Goal: Information Seeking & Learning: Learn about a topic

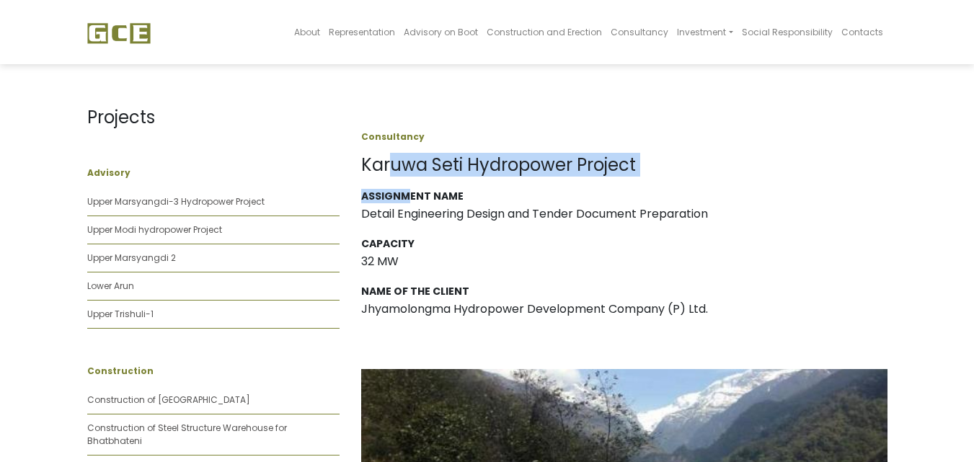
drag, startPoint x: 388, startPoint y: 168, endPoint x: 418, endPoint y: 216, distance: 56.6
click at [412, 223] on div "Assignment Name Detail Engineering Design and Tender Document Preparation" at bounding box center [624, 207] width 526 height 35
click at [400, 212] on h3 "Detail Engineering Design and Tender Document Preparation" at bounding box center [624, 214] width 526 height 14
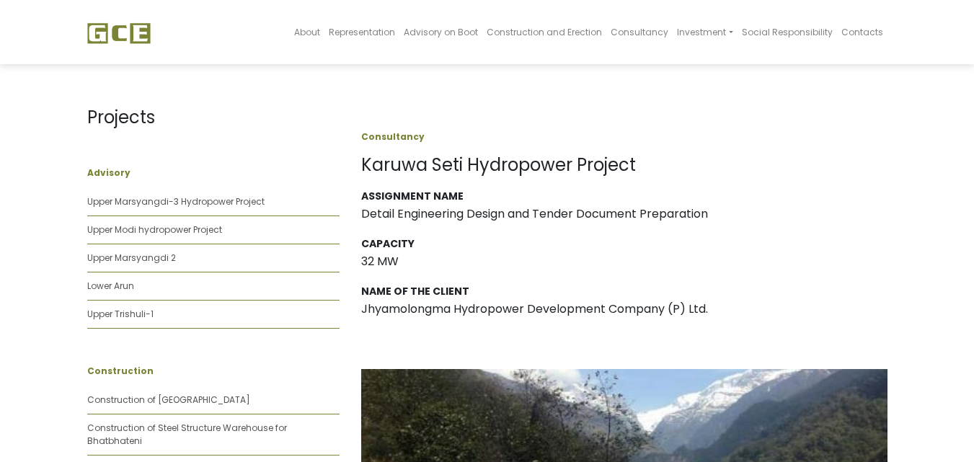
click at [400, 212] on h3 "Detail Engineering Design and Tender Document Preparation" at bounding box center [624, 214] width 526 height 14
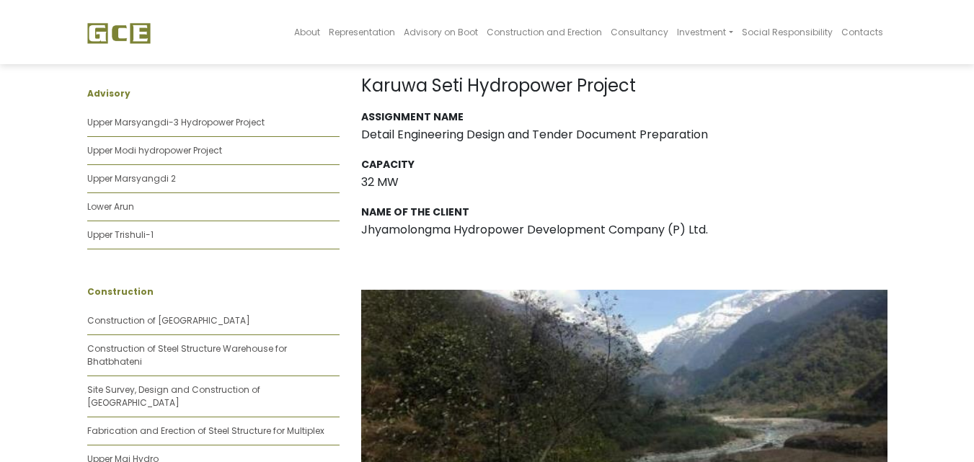
scroll to position [96, 0]
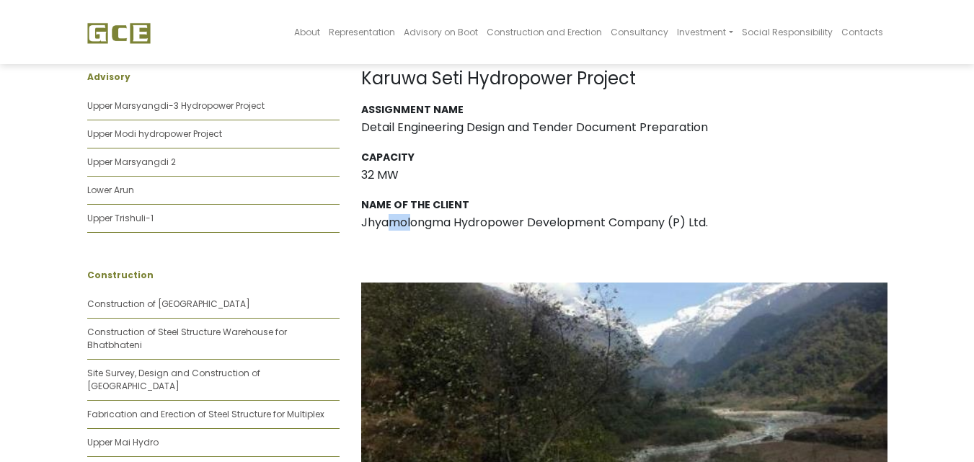
drag, startPoint x: 398, startPoint y: 216, endPoint x: 430, endPoint y: 226, distance: 34.0
click at [427, 226] on h3 "Jhyamolongma Hydropower Development Company (P) Ltd." at bounding box center [624, 223] width 526 height 14
click at [480, 231] on div "Name of the Client Jhyamolongma Hydropower Development Company (P) Ltd." at bounding box center [624, 216] width 526 height 35
click at [461, 231] on div "Name of the Client Jhyamolongma Hydropower Development Company (P) Ltd." at bounding box center [624, 216] width 526 height 35
click at [407, 231] on div "Name of the Client Jhyamolongma Hydropower Development Company (P) Ltd." at bounding box center [624, 216] width 526 height 35
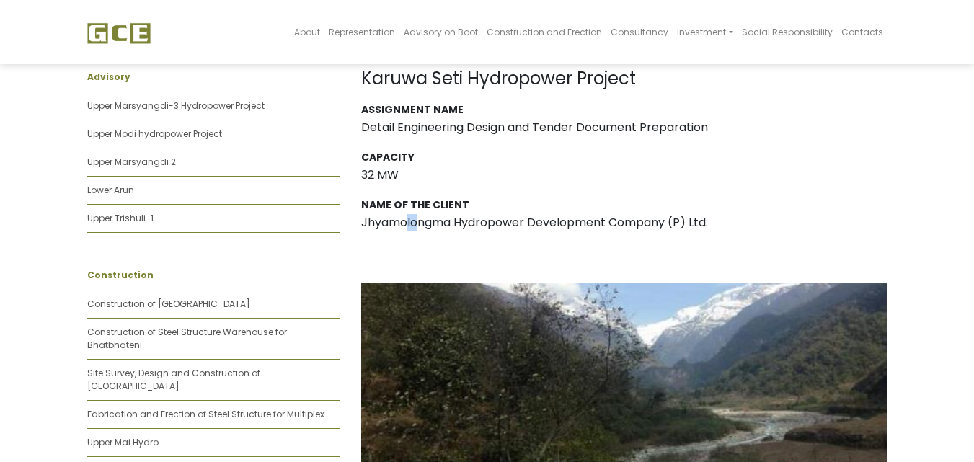
click at [407, 231] on div "Name of the Client Jhyamolongma Hydropower Development Company (P) Ltd." at bounding box center [624, 216] width 526 height 35
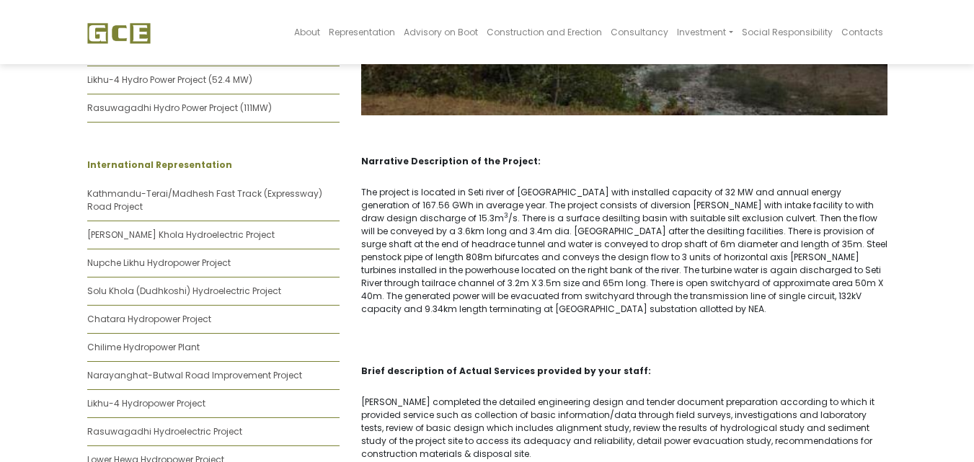
scroll to position [961, 0]
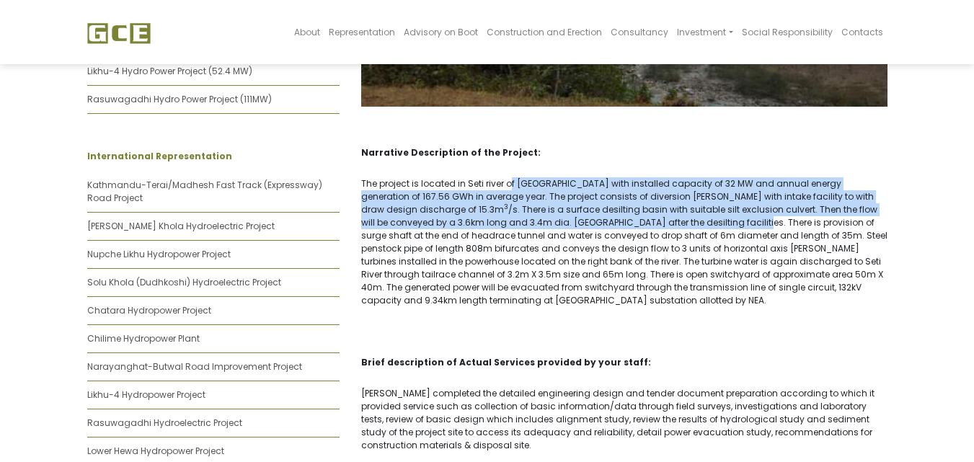
drag, startPoint x: 515, startPoint y: 159, endPoint x: 599, endPoint y: 229, distance: 109.0
click at [598, 216] on div "Narrative Description of the Project: The project is located in Seti river of […" at bounding box center [624, 329] width 548 height 402
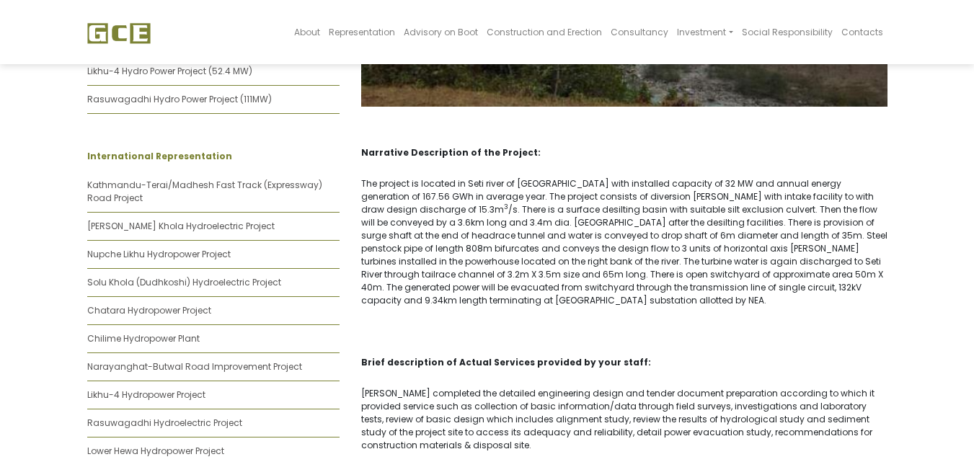
click at [599, 229] on p "The project is located in Seti river of [GEOGRAPHIC_DATA] with installed capaci…" at bounding box center [624, 242] width 526 height 130
click at [503, 177] on p "The project is located in Seti river of [GEOGRAPHIC_DATA] with installed capaci…" at bounding box center [624, 242] width 526 height 130
drag, startPoint x: 454, startPoint y: 175, endPoint x: 517, endPoint y: 169, distance: 63.0
click at [458, 177] on p "The project is located in Seti river of [GEOGRAPHIC_DATA] with installed capaci…" at bounding box center [624, 242] width 526 height 130
drag, startPoint x: 532, startPoint y: 166, endPoint x: 670, endPoint y: 151, distance: 138.6
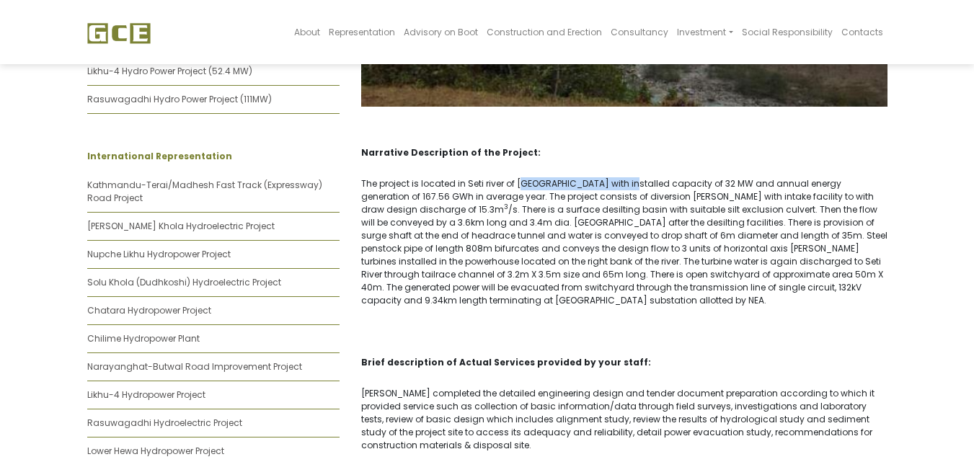
click at [639, 154] on div "Narrative Description of the Project: The project is located in Seti river of […" at bounding box center [624, 329] width 548 height 402
click at [673, 149] on div "Narrative Description of the Project: The project is located in Seti river of […" at bounding box center [624, 329] width 548 height 402
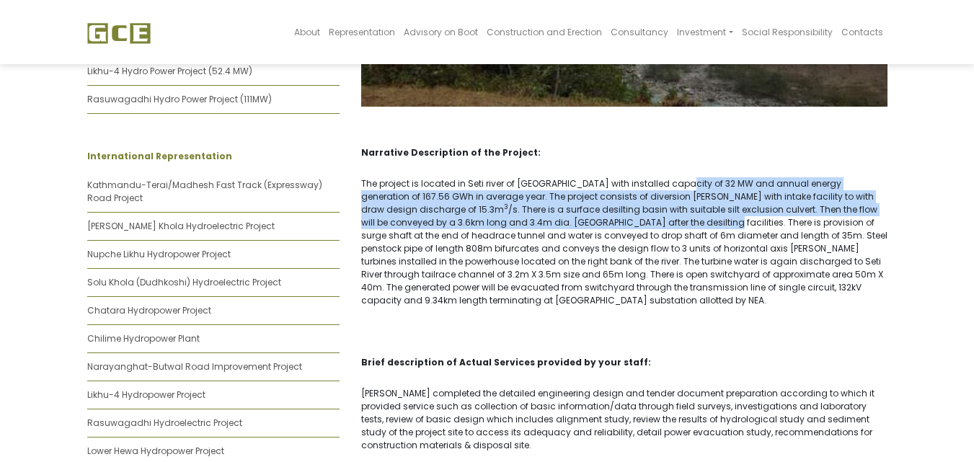
drag, startPoint x: 656, startPoint y: 164, endPoint x: 536, endPoint y: 187, distance: 121.9
click at [550, 199] on div "Narrative Description of the Project: The project is located in Seti river of […" at bounding box center [624, 329] width 548 height 402
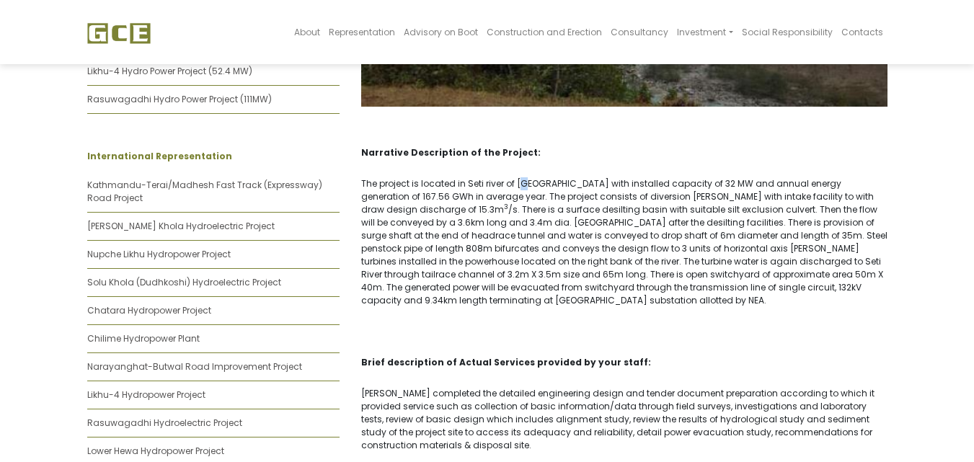
click at [525, 165] on div "Narrative Description of the Project: The project is located in Seti river of […" at bounding box center [624, 329] width 548 height 402
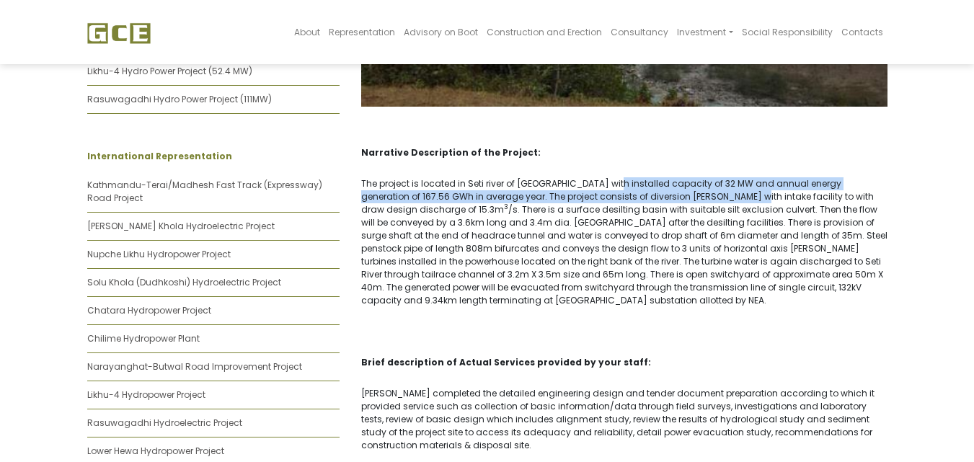
drag, startPoint x: 662, startPoint y: 189, endPoint x: 721, endPoint y: 190, distance: 59.8
click at [672, 189] on div "Narrative Description of the Project: The project is located in Seti river of […" at bounding box center [624, 329] width 548 height 402
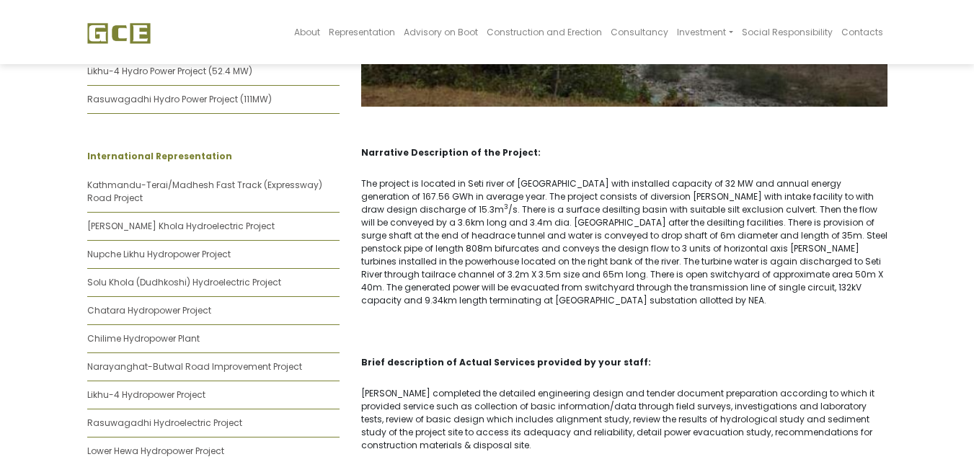
drag, startPoint x: 750, startPoint y: 185, endPoint x: 717, endPoint y: 171, distance: 35.9
click at [745, 185] on p "The project is located in Seti river of [GEOGRAPHIC_DATA] with installed capaci…" at bounding box center [624, 242] width 526 height 130
drag, startPoint x: 388, startPoint y: 187, endPoint x: 489, endPoint y: 179, distance: 102.0
click at [489, 179] on p "The project is located in Seti river of [GEOGRAPHIC_DATA] with installed capaci…" at bounding box center [624, 242] width 526 height 130
click at [505, 177] on p "The project is located in Seti river of [GEOGRAPHIC_DATA] with installed capaci…" at bounding box center [624, 242] width 526 height 130
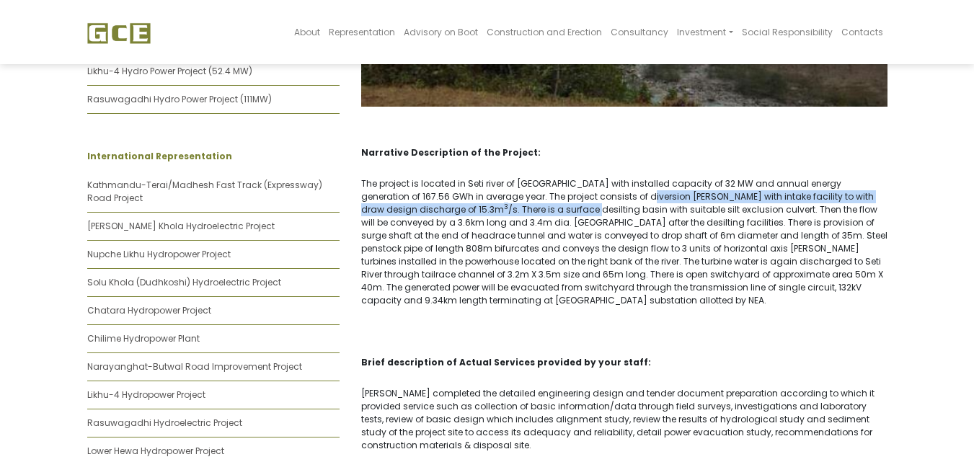
drag, startPoint x: 520, startPoint y: 182, endPoint x: 573, endPoint y: 178, distance: 52.7
click at [573, 178] on p "The project is located in Seti river of [GEOGRAPHIC_DATA] with installed capaci…" at bounding box center [624, 242] width 526 height 130
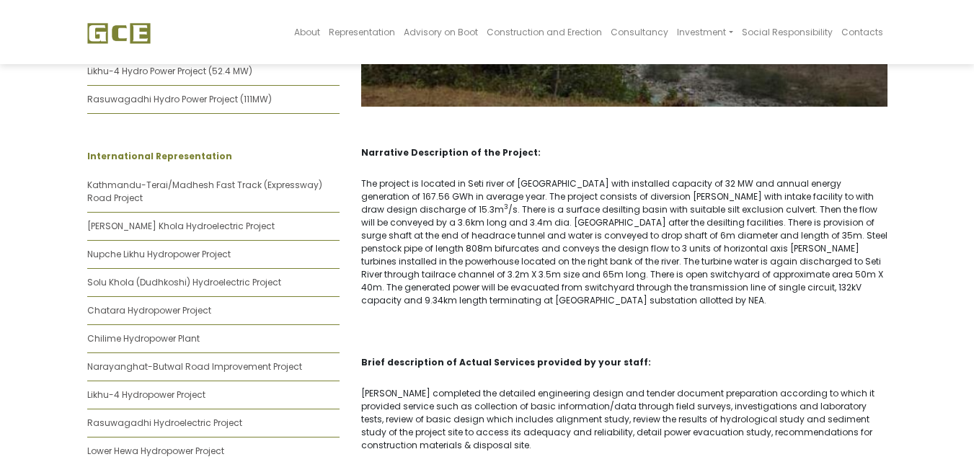
click at [568, 178] on p "The project is located in Seti river of [GEOGRAPHIC_DATA] with installed capaci…" at bounding box center [624, 242] width 526 height 130
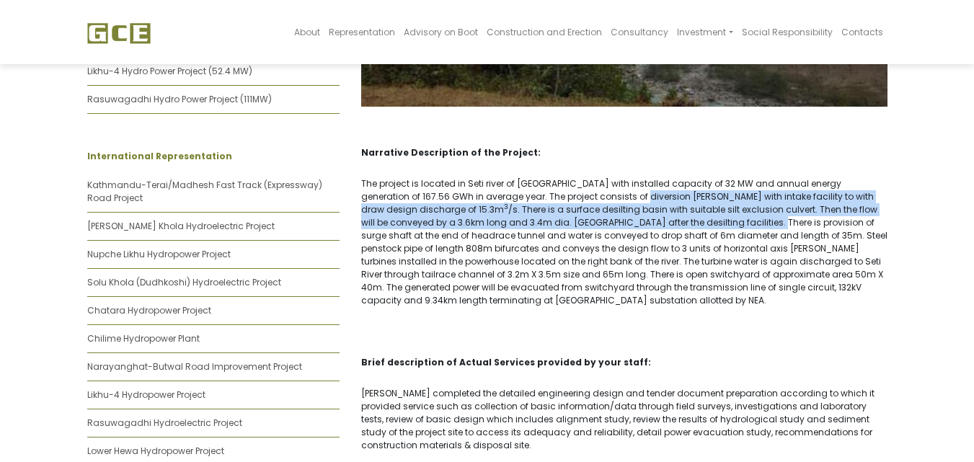
drag, startPoint x: 596, startPoint y: 202, endPoint x: 610, endPoint y: 211, distance: 16.6
click at [607, 210] on p "The project is located in Seti river of [GEOGRAPHIC_DATA] with installed capaci…" at bounding box center [624, 242] width 526 height 130
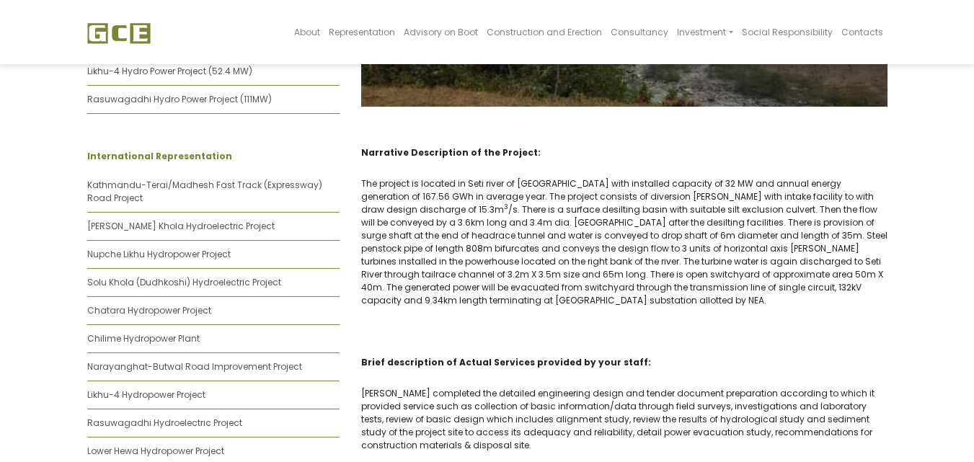
click at [610, 213] on p "The project is located in Seti river of [GEOGRAPHIC_DATA] with installed capaci…" at bounding box center [624, 242] width 526 height 130
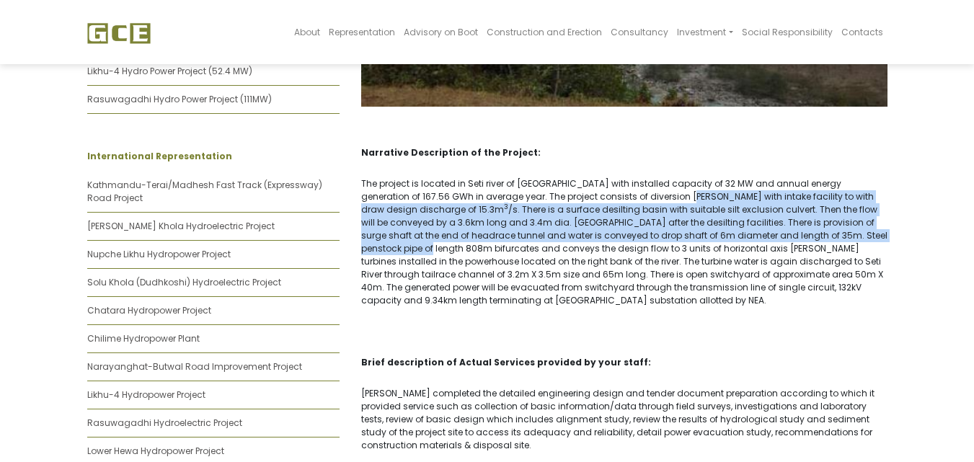
drag, startPoint x: 615, startPoint y: 189, endPoint x: 811, endPoint y: 233, distance: 200.9
click at [807, 233] on p "The project is located in Seti river of [GEOGRAPHIC_DATA] with installed capaci…" at bounding box center [624, 242] width 526 height 130
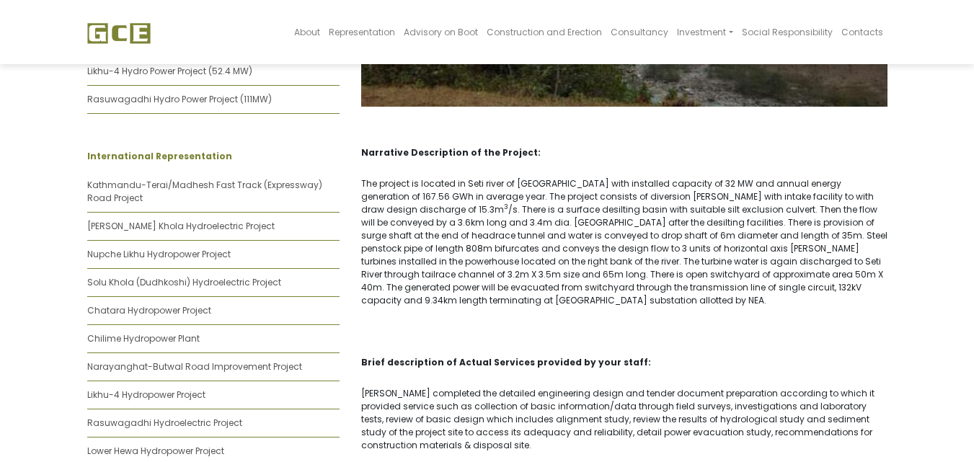
click at [829, 229] on p "The project is located in Seti river of [GEOGRAPHIC_DATA] with installed capaci…" at bounding box center [624, 242] width 526 height 130
drag, startPoint x: 737, startPoint y: 197, endPoint x: 670, endPoint y: 187, distance: 68.4
click at [701, 197] on p "The project is located in Seti river of [GEOGRAPHIC_DATA] with installed capaci…" at bounding box center [624, 242] width 526 height 130
click at [605, 154] on div "Narrative Description of the Project: The project is located in Seti river of […" at bounding box center [624, 329] width 548 height 402
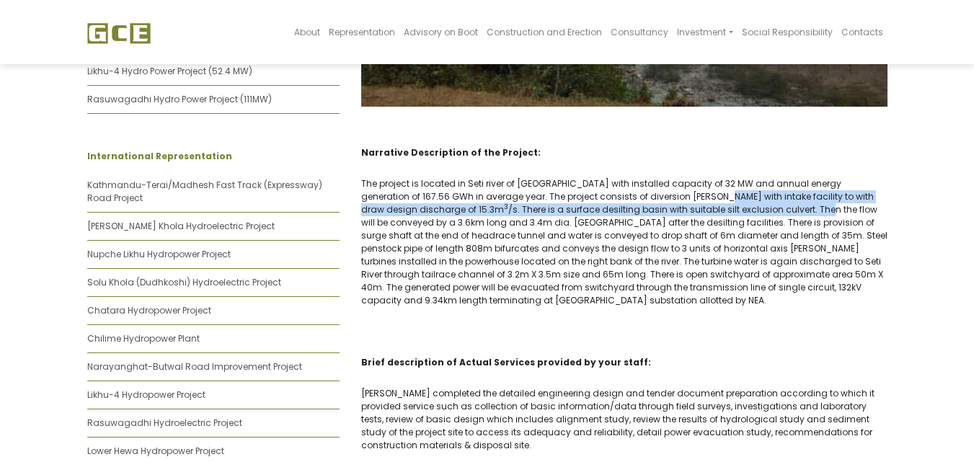
drag, startPoint x: 639, startPoint y: 188, endPoint x: 689, endPoint y: 217, distance: 58.1
click at [674, 210] on p "The project is located in Seti river of [GEOGRAPHIC_DATA] with installed capaci…" at bounding box center [624, 242] width 526 height 130
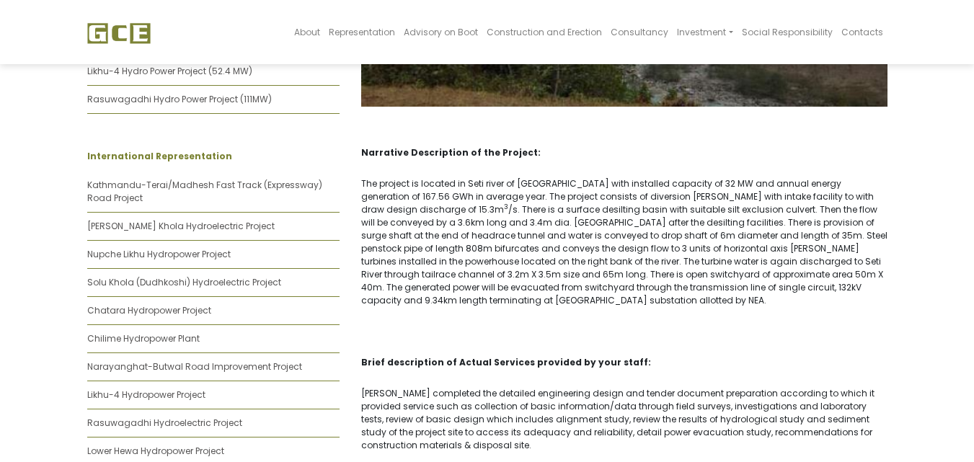
click at [711, 217] on p "The project is located in Seti river of [GEOGRAPHIC_DATA] with installed capaci…" at bounding box center [624, 242] width 526 height 130
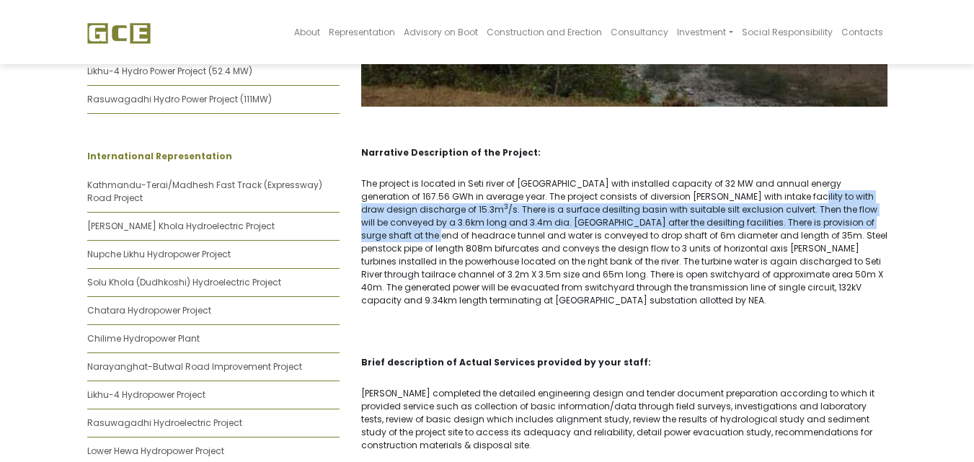
drag, startPoint x: 720, startPoint y: 185, endPoint x: 769, endPoint y: 208, distance: 54.5
click at [769, 208] on p "The project is located in Seti river of [GEOGRAPHIC_DATA] with installed capaci…" at bounding box center [624, 242] width 526 height 130
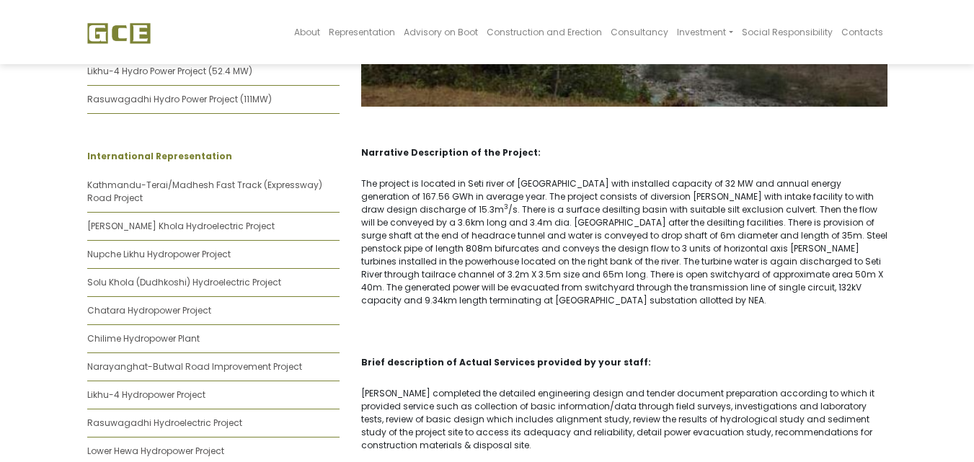
click at [654, 247] on p "The project is located in Seti river of [GEOGRAPHIC_DATA] with installed capaci…" at bounding box center [624, 242] width 526 height 130
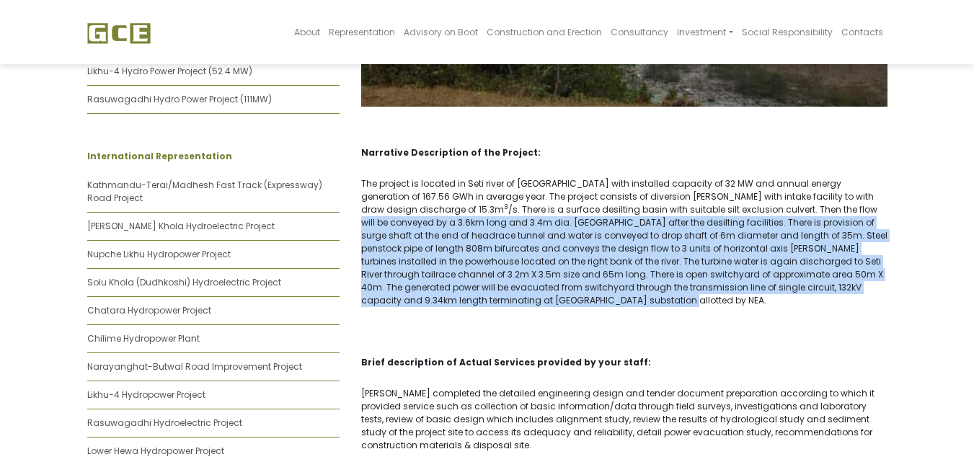
drag, startPoint x: 714, startPoint y: 200, endPoint x: 741, endPoint y: 283, distance: 87.3
click at [741, 283] on p "The project is located in Seti river of [GEOGRAPHIC_DATA] with installed capaci…" at bounding box center [624, 242] width 526 height 130
click at [729, 260] on p "The project is located in Seti river of [GEOGRAPHIC_DATA] with installed capaci…" at bounding box center [624, 242] width 526 height 130
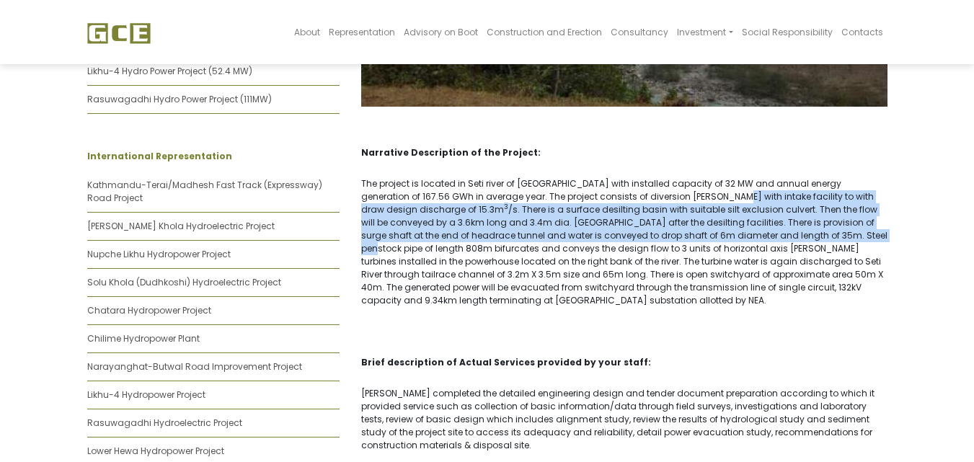
drag, startPoint x: 654, startPoint y: 183, endPoint x: 700, endPoint y: 218, distance: 58.1
click at [700, 218] on p "The project is located in Seti river of [GEOGRAPHIC_DATA] with installed capaci…" at bounding box center [624, 242] width 526 height 130
click at [700, 221] on p "The project is located in Seti river of [GEOGRAPHIC_DATA] with installed capaci…" at bounding box center [624, 242] width 526 height 130
click at [693, 203] on p "The project is located in Seti river of [GEOGRAPHIC_DATA] with installed capaci…" at bounding box center [624, 242] width 526 height 130
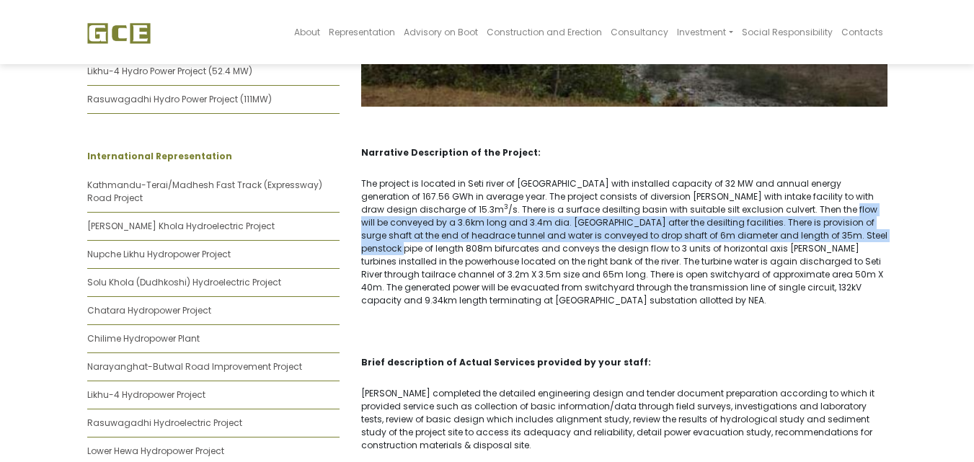
drag, startPoint x: 693, startPoint y: 194, endPoint x: 728, endPoint y: 225, distance: 47.0
click at [728, 225] on p "The project is located in Seti river of [GEOGRAPHIC_DATA] with installed capaci…" at bounding box center [624, 242] width 526 height 130
click at [729, 226] on p "The project is located in Seti river of [GEOGRAPHIC_DATA] with installed capaci…" at bounding box center [624, 242] width 526 height 130
click at [750, 212] on p "The project is located in Seti river of [GEOGRAPHIC_DATA] with installed capaci…" at bounding box center [624, 242] width 526 height 130
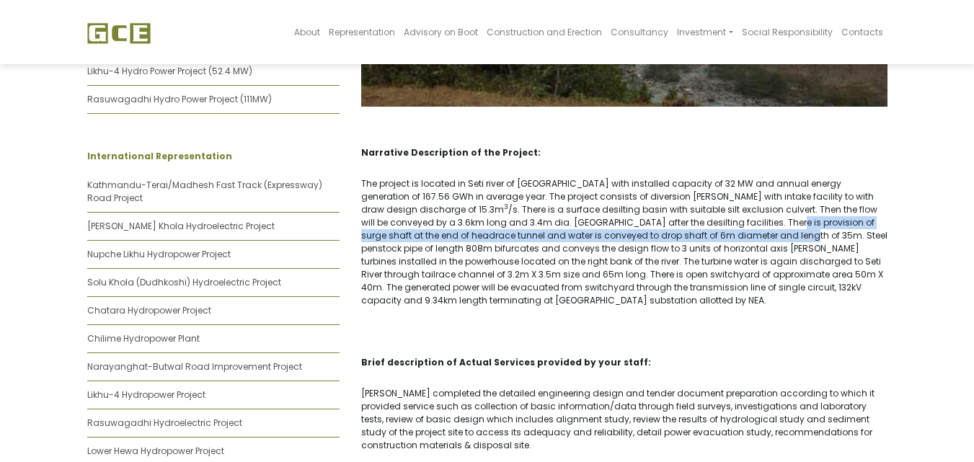
drag, startPoint x: 616, startPoint y: 218, endPoint x: 527, endPoint y: 221, distance: 89.4
click at [611, 221] on p "The project is located in Seti river of [GEOGRAPHIC_DATA] with installed capaci…" at bounding box center [624, 242] width 526 height 130
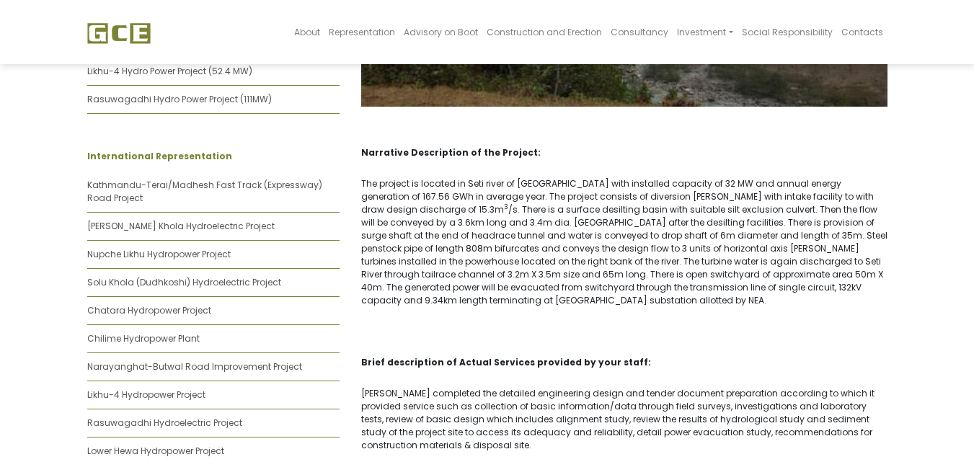
drag, startPoint x: 502, startPoint y: 254, endPoint x: 419, endPoint y: 264, distance: 83.5
click at [484, 258] on p "The project is located in Seti river of [GEOGRAPHIC_DATA] with installed capaci…" at bounding box center [624, 242] width 526 height 130
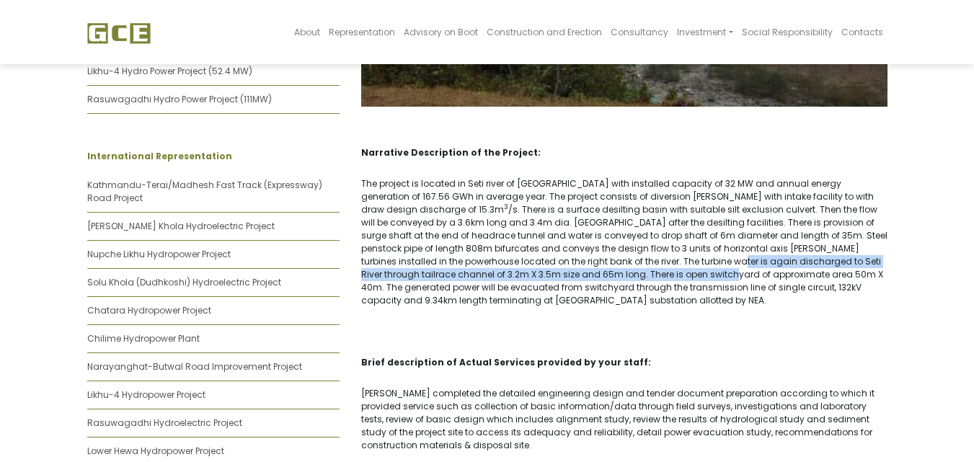
click at [405, 264] on p "The project is located in Seti river of [GEOGRAPHIC_DATA] with installed capaci…" at bounding box center [624, 242] width 526 height 130
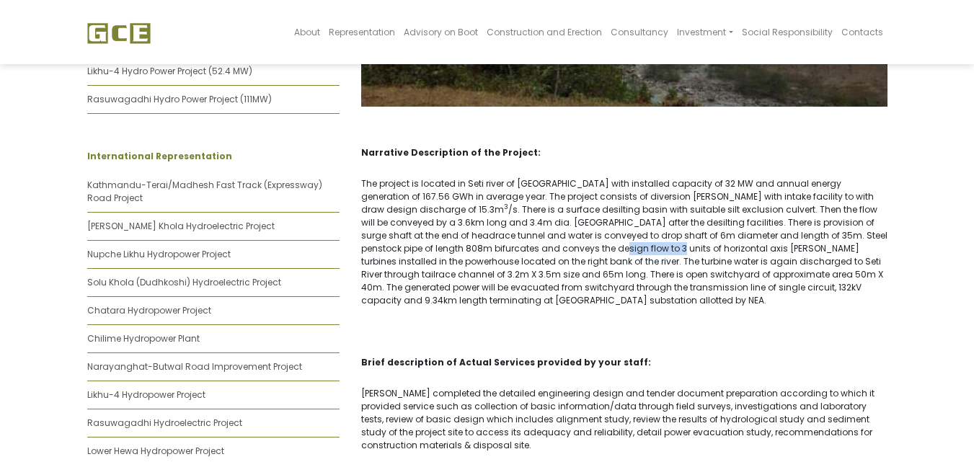
drag, startPoint x: 489, startPoint y: 238, endPoint x: 556, endPoint y: 230, distance: 67.5
click at [526, 238] on p "The project is located in Seti river of [GEOGRAPHIC_DATA] with installed capaci…" at bounding box center [624, 242] width 526 height 130
click at [574, 218] on p "The project is located in Seti river of [GEOGRAPHIC_DATA] with installed capaci…" at bounding box center [624, 242] width 526 height 130
drag, startPoint x: 574, startPoint y: 218, endPoint x: 564, endPoint y: 220, distance: 11.0
click at [564, 220] on p "The project is located in Seti river of [GEOGRAPHIC_DATA] with installed capaci…" at bounding box center [624, 242] width 526 height 130
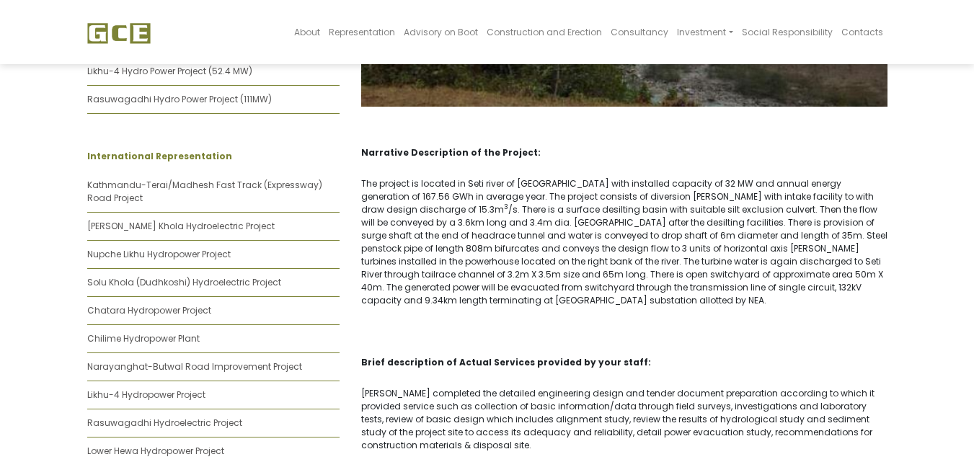
click at [498, 220] on p "The project is located in Seti river of [GEOGRAPHIC_DATA] with installed capaci…" at bounding box center [624, 242] width 526 height 130
drag, startPoint x: 498, startPoint y: 220, endPoint x: 569, endPoint y: 218, distance: 71.4
click at [569, 218] on p "The project is located in Seti river of [GEOGRAPHIC_DATA] with installed capaci…" at bounding box center [624, 242] width 526 height 130
drag, startPoint x: 613, startPoint y: 206, endPoint x: 623, endPoint y: 205, distance: 9.4
click at [623, 205] on p "The project is located in Seti river of [GEOGRAPHIC_DATA] with installed capaci…" at bounding box center [624, 242] width 526 height 130
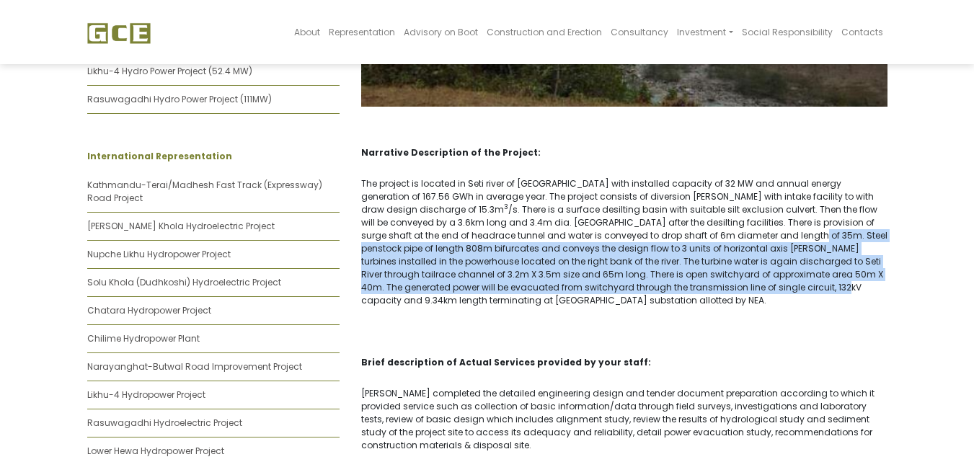
click at [612, 279] on p "The project is located in Seti river of [GEOGRAPHIC_DATA] with installed capaci…" at bounding box center [624, 242] width 526 height 130
click at [612, 271] on p "The project is located in Seti river of [GEOGRAPHIC_DATA] with installed capaci…" at bounding box center [624, 242] width 526 height 130
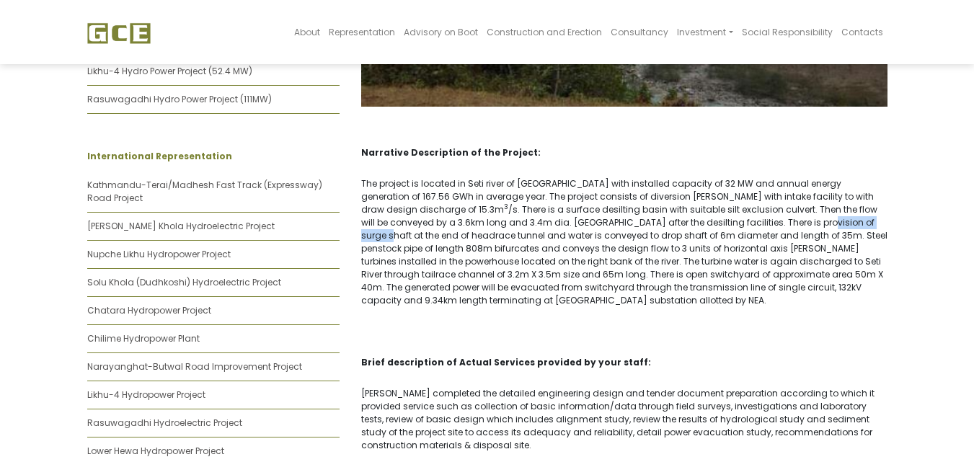
drag, startPoint x: 663, startPoint y: 213, endPoint x: 725, endPoint y: 208, distance: 62.1
click at [725, 208] on p "The project is located in Seti river of [GEOGRAPHIC_DATA] with installed capaci…" at bounding box center [624, 242] width 526 height 130
click at [731, 218] on p "The project is located in Seti river of [GEOGRAPHIC_DATA] with installed capaci…" at bounding box center [624, 242] width 526 height 130
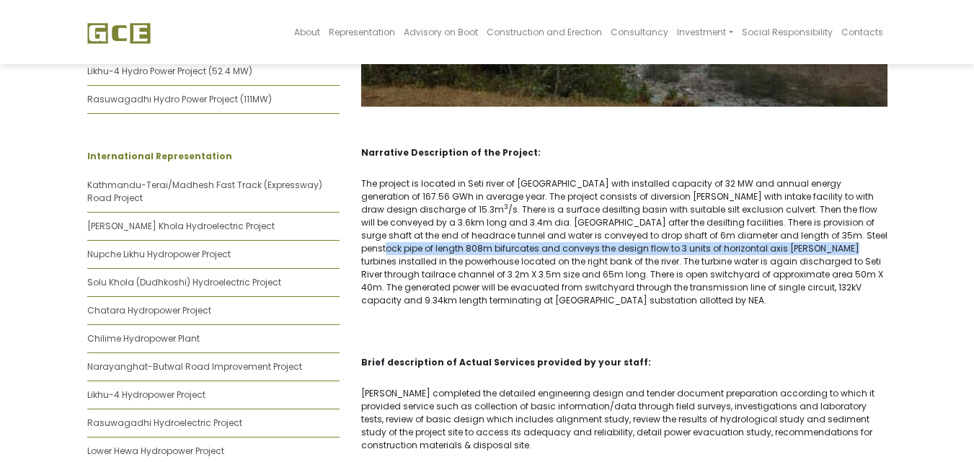
drag, startPoint x: 706, startPoint y: 223, endPoint x: 639, endPoint y: 235, distance: 68.1
click at [641, 237] on p "The project is located in Seti river of [GEOGRAPHIC_DATA] with installed capaci…" at bounding box center [624, 242] width 526 height 130
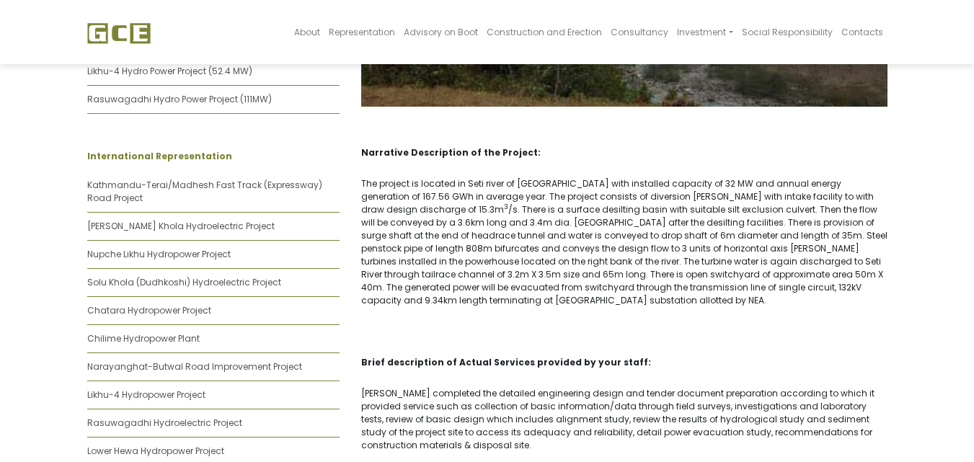
click at [641, 226] on p "The project is located in Seti river of [GEOGRAPHIC_DATA] with installed capaci…" at bounding box center [624, 242] width 526 height 130
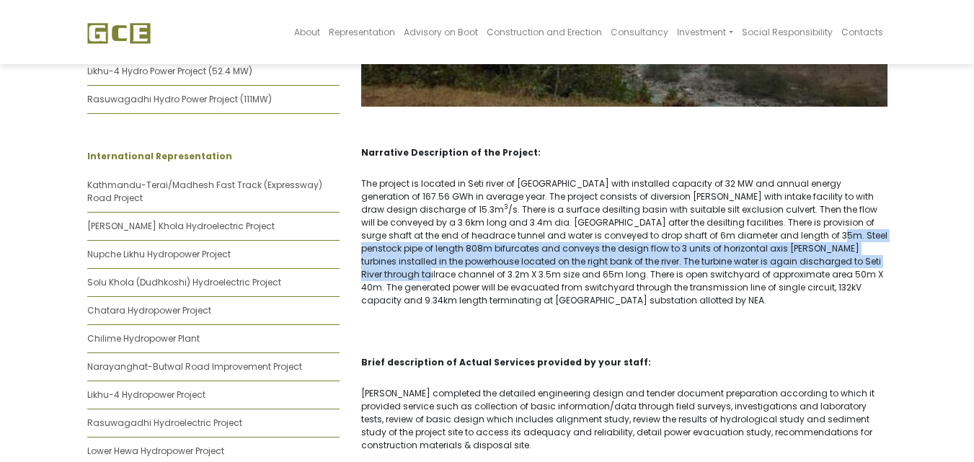
drag, startPoint x: 690, startPoint y: 226, endPoint x: 707, endPoint y: 253, distance: 32.4
click at [707, 253] on p "The project is located in Seti river of [GEOGRAPHIC_DATA] with installed capaci…" at bounding box center [624, 242] width 526 height 130
click at [693, 251] on p "The project is located in Seti river of [GEOGRAPHIC_DATA] with installed capaci…" at bounding box center [624, 242] width 526 height 130
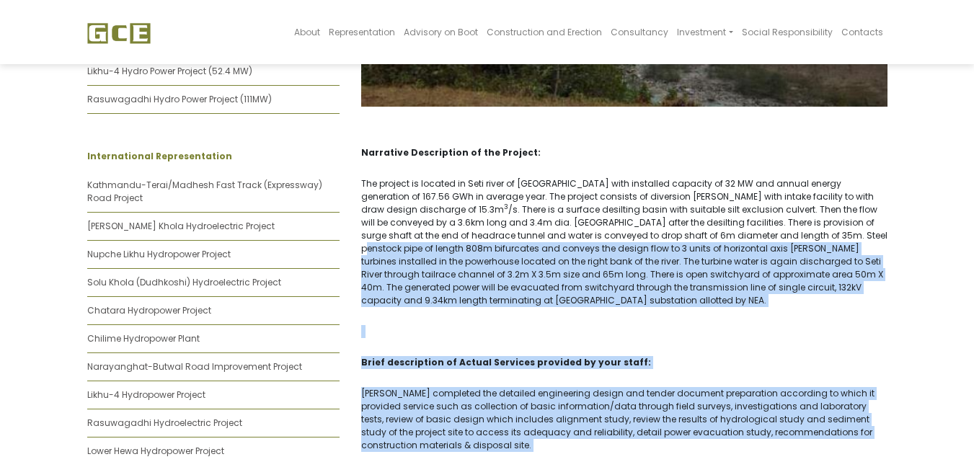
drag, startPoint x: 715, startPoint y: 216, endPoint x: 827, endPoint y: 257, distance: 119.5
click at [848, 256] on p "The project is located in Seti river of [GEOGRAPHIC_DATA] with installed capaci…" at bounding box center [624, 242] width 526 height 130
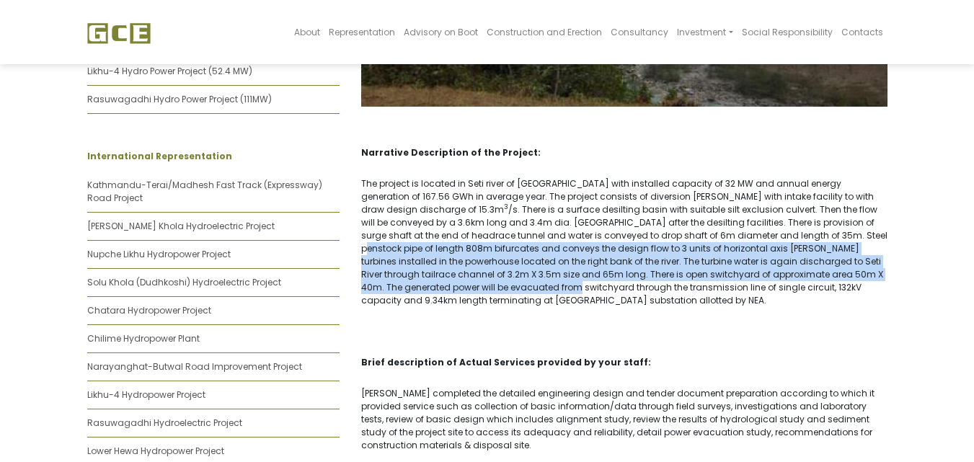
drag, startPoint x: 827, startPoint y: 257, endPoint x: 815, endPoint y: 257, distance: 12.3
click at [827, 257] on p "The project is located in Seti river of [GEOGRAPHIC_DATA] with installed capaci…" at bounding box center [624, 242] width 526 height 130
click at [747, 257] on p "The project is located in Seti river of [GEOGRAPHIC_DATA] with installed capaci…" at bounding box center [624, 242] width 526 height 130
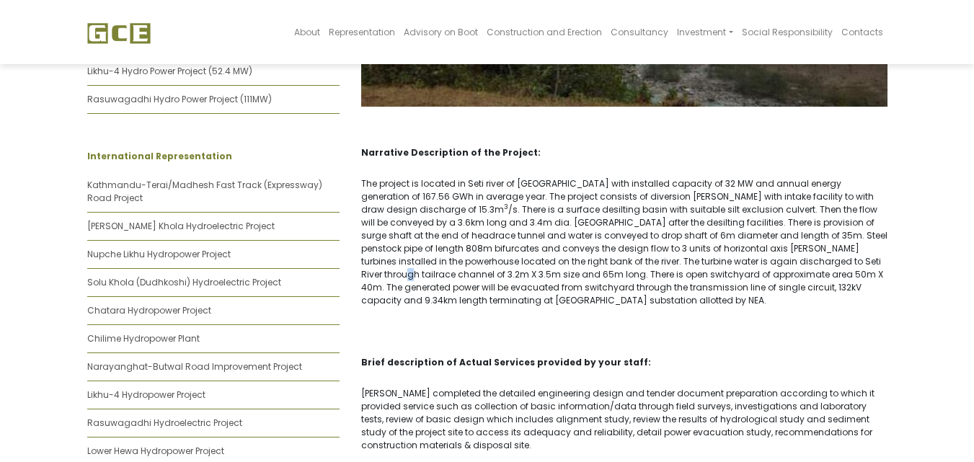
click at [688, 252] on p "The project is located in Seti river of [GEOGRAPHIC_DATA] with installed capaci…" at bounding box center [624, 242] width 526 height 130
click at [693, 231] on p "The project is located in Seti river of [GEOGRAPHIC_DATA] with installed capaci…" at bounding box center [624, 242] width 526 height 130
click at [417, 228] on p "The project is located in Seti river of [GEOGRAPHIC_DATA] with installed capaci…" at bounding box center [624, 242] width 526 height 130
drag, startPoint x: 378, startPoint y: 228, endPoint x: 390, endPoint y: 228, distance: 11.5
click at [390, 228] on p "The project is located in Seti river of [GEOGRAPHIC_DATA] with installed capaci…" at bounding box center [624, 242] width 526 height 130
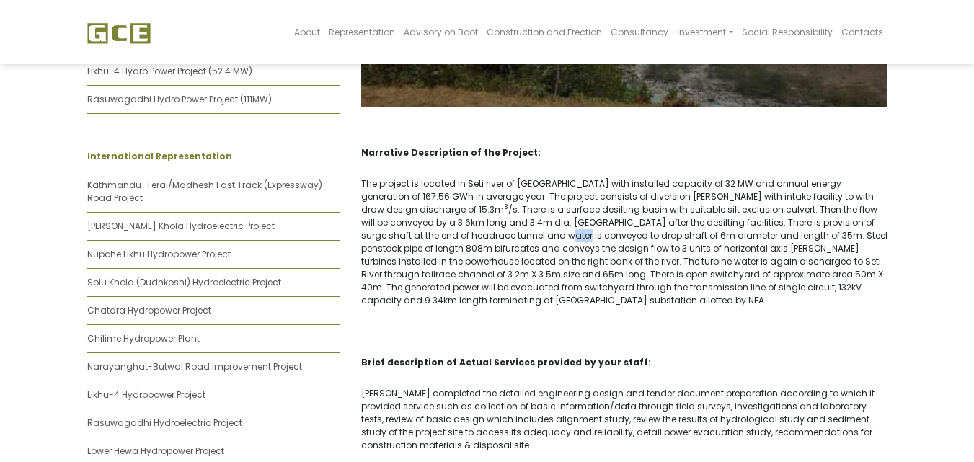
click at [390, 228] on p "The project is located in Seti river of [GEOGRAPHIC_DATA] with installed capaci…" at bounding box center [624, 242] width 526 height 130
drag, startPoint x: 390, startPoint y: 228, endPoint x: 436, endPoint y: 226, distance: 46.2
click at [432, 228] on p "The project is located in Seti river of [GEOGRAPHIC_DATA] with installed capaci…" at bounding box center [624, 242] width 526 height 130
click at [436, 226] on p "The project is located in Seti river of [GEOGRAPHIC_DATA] with installed capaci…" at bounding box center [624, 242] width 526 height 130
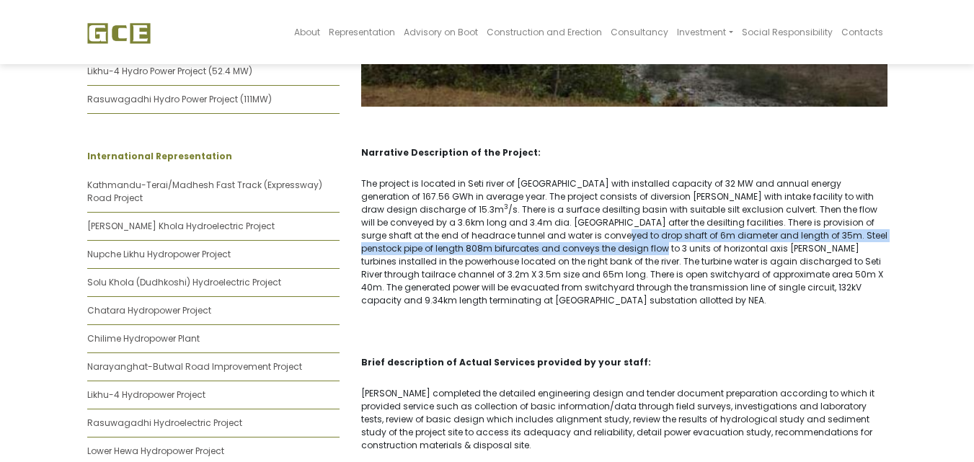
drag, startPoint x: 435, startPoint y: 226, endPoint x: 474, endPoint y: 231, distance: 39.2
click at [474, 231] on p "The project is located in Seti river of [GEOGRAPHIC_DATA] with installed capaci…" at bounding box center [624, 242] width 526 height 130
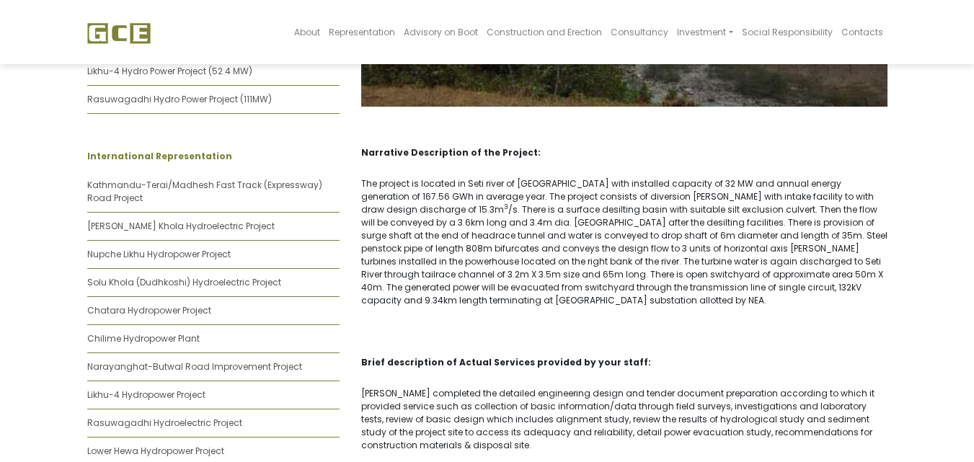
click at [510, 241] on p "The project is located in Seti river of [GEOGRAPHIC_DATA] with installed capaci…" at bounding box center [624, 242] width 526 height 130
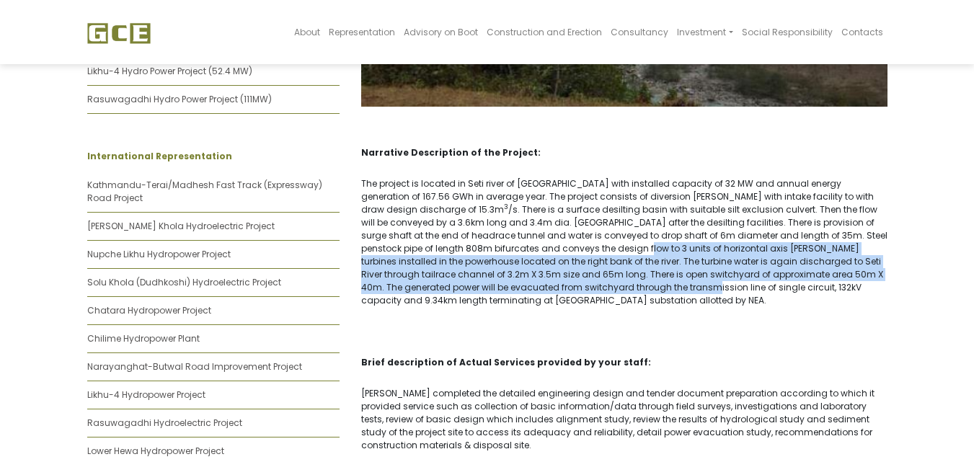
drag
click at [499, 268] on p "The project is located in Seti river of [GEOGRAPHIC_DATA] with installed capaci…" at bounding box center [624, 242] width 526 height 130
click at [542, 235] on p "The project is located in Seti river of [GEOGRAPHIC_DATA] with installed capaci…" at bounding box center [624, 242] width 526 height 130
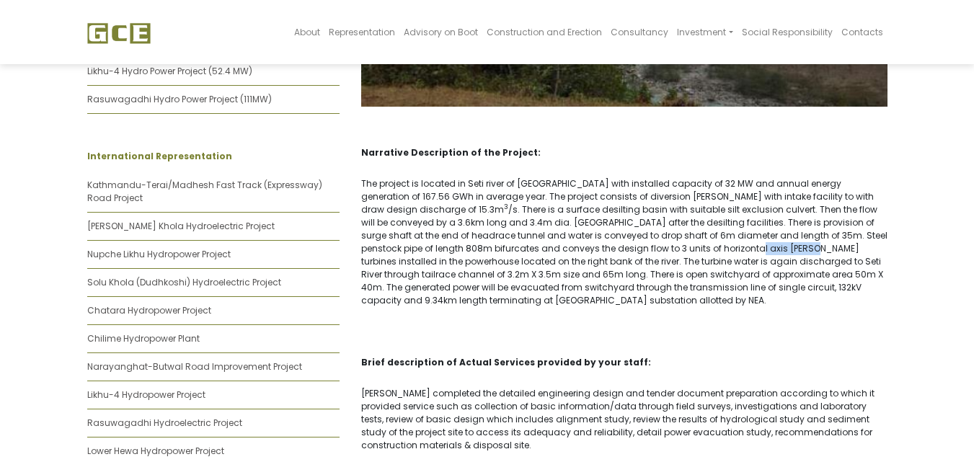
click at [617, 235] on p "The project is located in Seti river of [GEOGRAPHIC_DATA] with installed capaci…" at bounding box center [624, 242] width 526 height 130
click at [629, 232] on p "The project is located in Seti river of [GEOGRAPHIC_DATA] with installed capaci…" at bounding box center [624, 242] width 526 height 130
click at [597, 237] on p "The project is located in Seti river of [GEOGRAPHIC_DATA] with installed capaci…" at bounding box center [624, 242] width 526 height 130
click at [595, 237] on p "The project is located in Seti river of [GEOGRAPHIC_DATA] with installed capaci…" at bounding box center [624, 242] width 526 height 130
click at [623, 239] on p "The project is located in Seti river of [GEOGRAPHIC_DATA] with installed capaci…" at bounding box center [624, 242] width 526 height 130
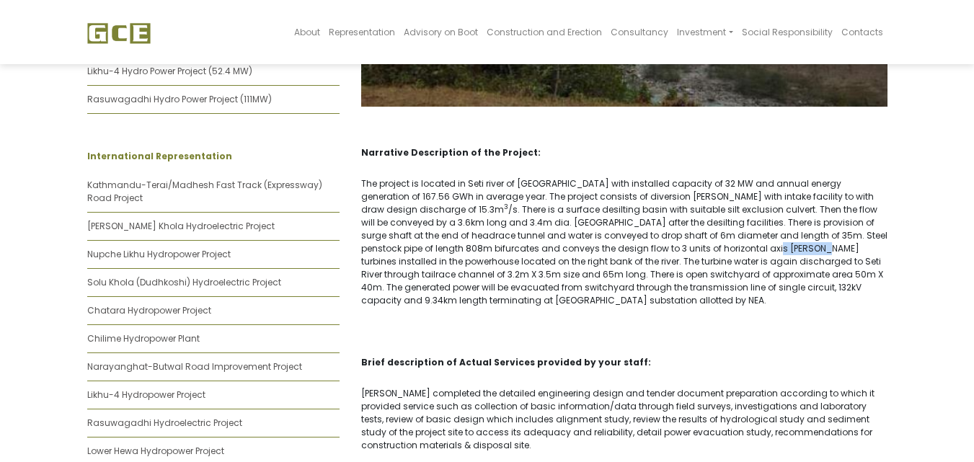
click at [623, 239] on p "The project is located in Seti river of [GEOGRAPHIC_DATA] with installed capaci…" at bounding box center [624, 242] width 526 height 130
click at [686, 228] on p "The project is located in Seti river of [GEOGRAPHIC_DATA] with installed capaci…" at bounding box center [624, 242] width 526 height 130
click at [715, 226] on p "The project is located in Seti river of [GEOGRAPHIC_DATA] with installed capaci…" at bounding box center [624, 242] width 526 height 130
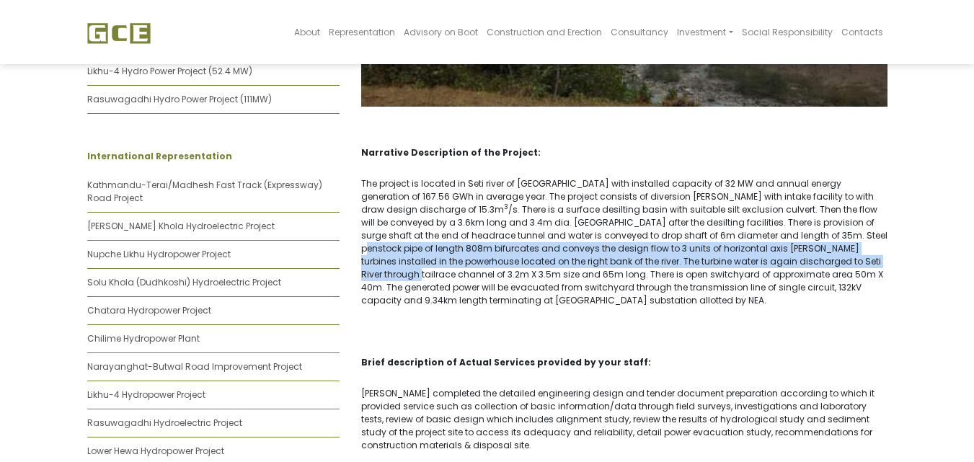
click at [696, 245] on p "The project is located in Seti river of [GEOGRAPHIC_DATA] with installed capaci…" at bounding box center [624, 242] width 526 height 130
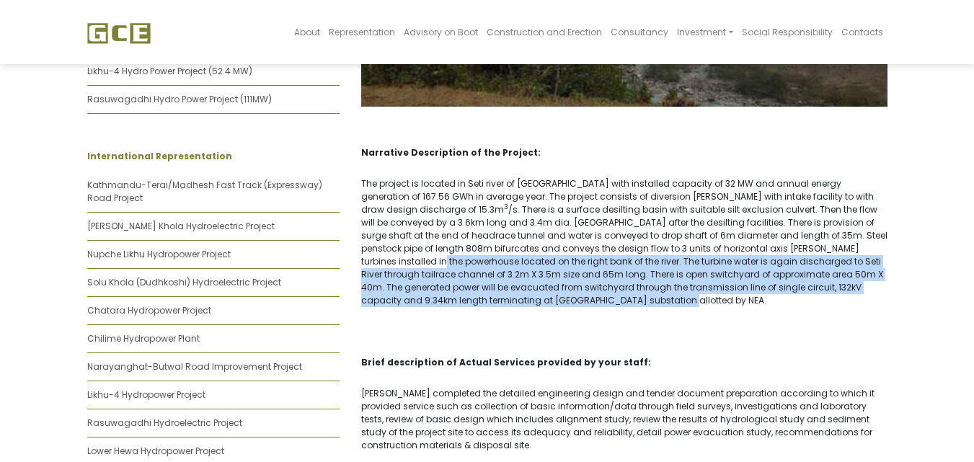
click at [771, 284] on p "The project is located in Seti river of [GEOGRAPHIC_DATA] with installed capaci…" at bounding box center [624, 242] width 526 height 130
click at [787, 268] on p "The project is located in Seti river of [GEOGRAPHIC_DATA] with installed capaci…" at bounding box center [624, 242] width 526 height 130
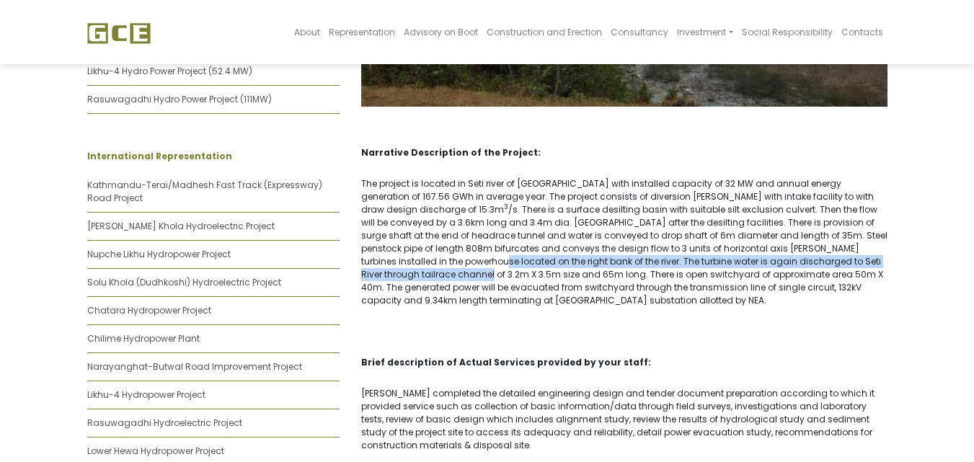
click at [752, 260] on p "The project is located in Seti river of [GEOGRAPHIC_DATA] with installed capaci…" at bounding box center [624, 242] width 526 height 130
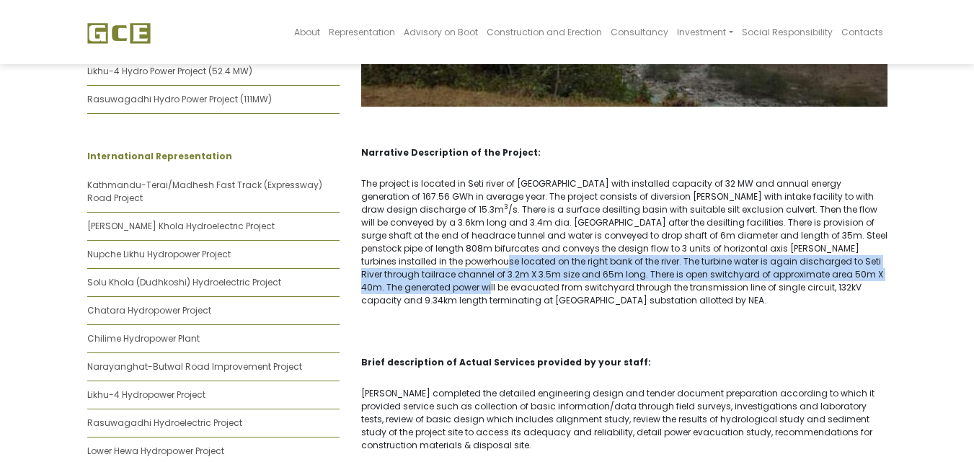
click at [746, 260] on p "The project is located in Seti river of [GEOGRAPHIC_DATA] with installed capaci…" at bounding box center [624, 242] width 526 height 130
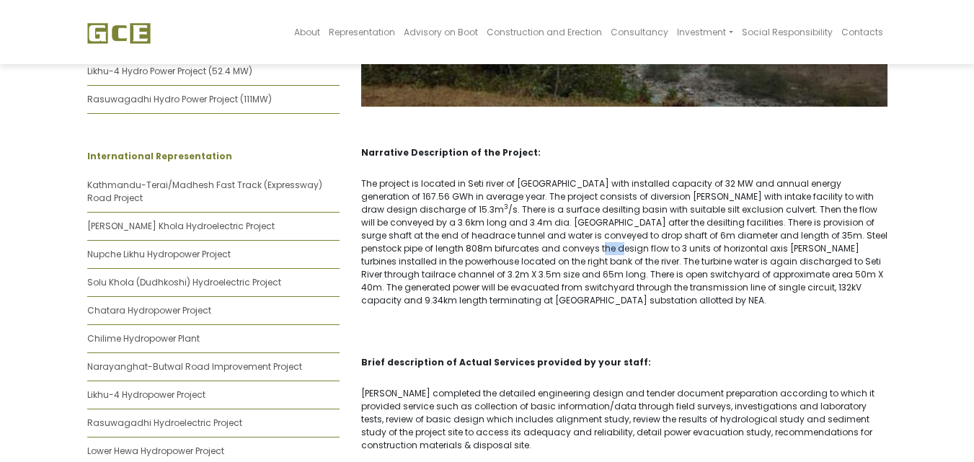
click at [430, 240] on p "The project is located in Seti river of [GEOGRAPHIC_DATA] with installed capaci…" at bounding box center [624, 242] width 526 height 130
click at [427, 244] on p "The project is located in Seti river of [GEOGRAPHIC_DATA] with installed capaci…" at bounding box center [624, 242] width 526 height 130
click at [456, 244] on p "The project is located in Seti river of [GEOGRAPHIC_DATA] with installed capaci…" at bounding box center [624, 242] width 526 height 130
click at [468, 240] on p "The project is located in Seti river of [GEOGRAPHIC_DATA] with installed capaci…" at bounding box center [624, 242] width 526 height 130
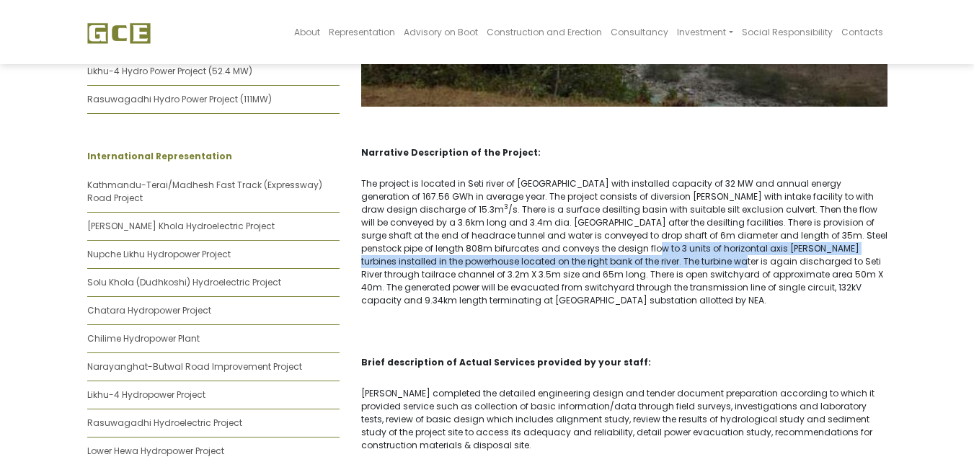
click at [510, 253] on p "The project is located in Seti river of [GEOGRAPHIC_DATA] with installed capaci…" at bounding box center [624, 242] width 526 height 130
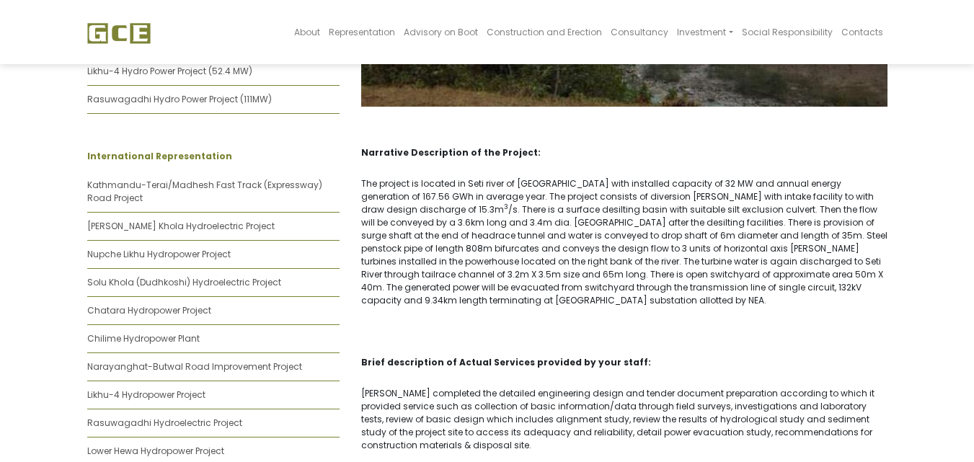
click at [528, 248] on p "The project is located in Seti river of [GEOGRAPHIC_DATA] with installed capaci…" at bounding box center [624, 242] width 526 height 130
click at [563, 246] on p "The project is located in Seti river of [GEOGRAPHIC_DATA] with installed capaci…" at bounding box center [624, 242] width 526 height 130
click at [574, 244] on p "The project is located in Seti river of [GEOGRAPHIC_DATA] with installed capaci…" at bounding box center [624, 242] width 526 height 130
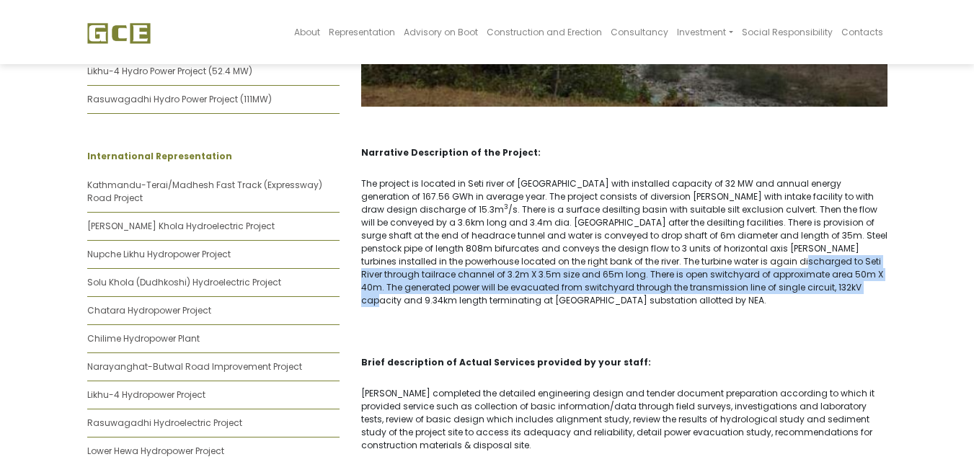
click at [637, 274] on p "The project is located in Seti river of [GEOGRAPHIC_DATA] with installed capaci…" at bounding box center [624, 242] width 526 height 130
click at [646, 259] on p "The project is located in Seti river of [GEOGRAPHIC_DATA] with installed capaci…" at bounding box center [624, 242] width 526 height 130
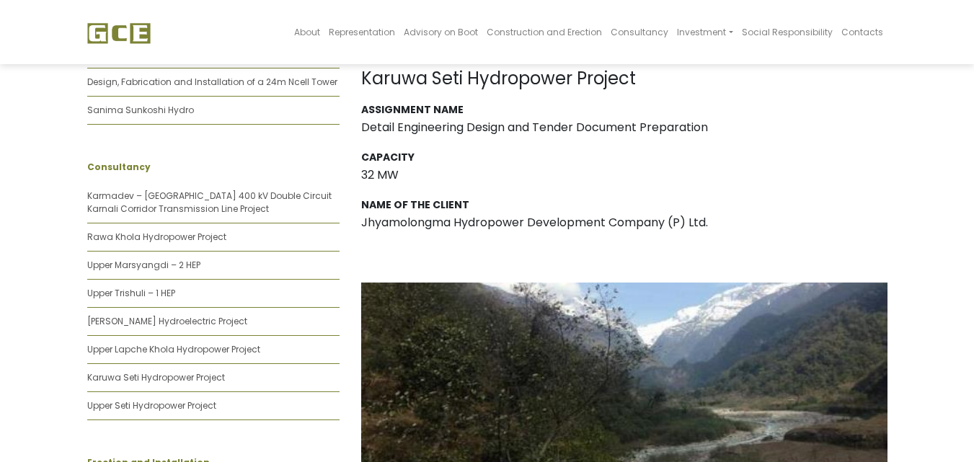
scroll to position [308, 0]
